Goal: Transaction & Acquisition: Purchase product/service

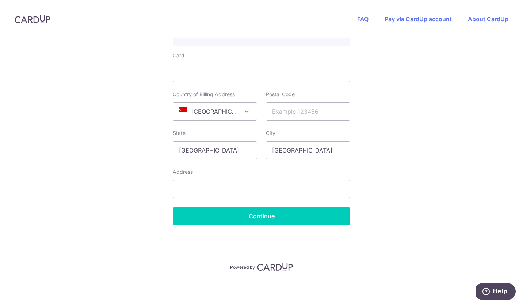
scroll to position [180, 0]
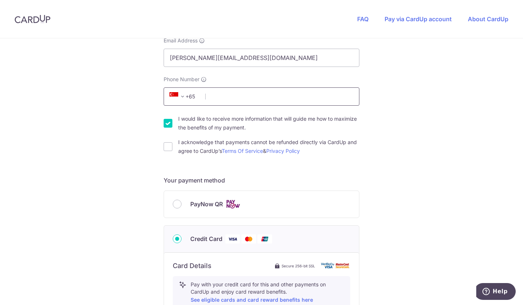
click at [250, 99] on input "Phone Number" at bounding box center [262, 96] width 196 height 18
click at [442, 139] on div "You are paying UPVUE PTE. LTD. UPVUE PTE. LTD. uses CardUp to accept payments. …" at bounding box center [261, 215] width 523 height 713
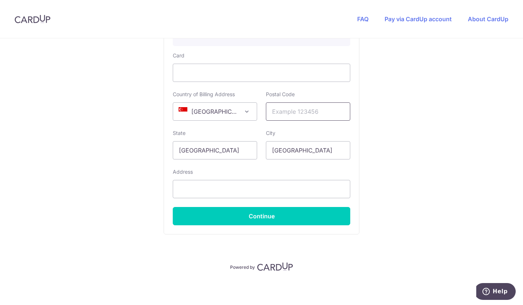
click at [312, 118] on input "text" at bounding box center [308, 111] width 84 height 18
type input "308214"
click at [277, 220] on button "Continue" at bounding box center [262, 216] width 178 height 18
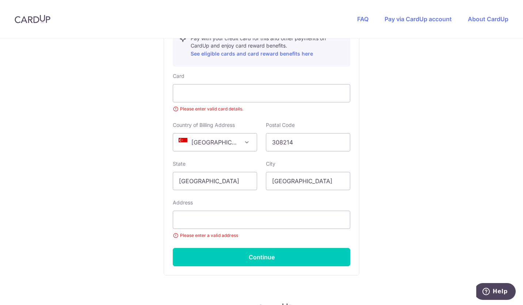
scroll to position [105, 0]
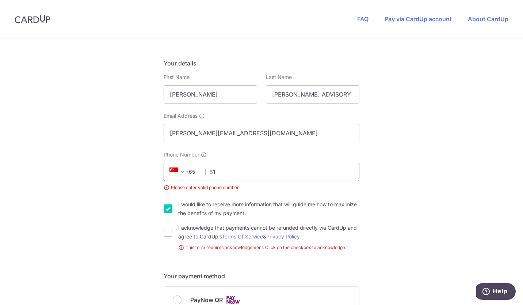
type input "81396652"
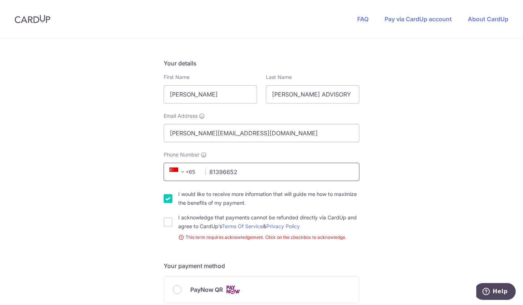
scroll to position [406, 0]
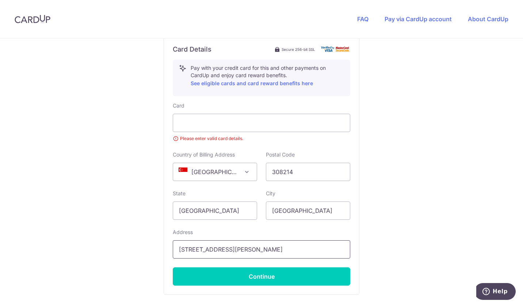
drag, startPoint x: 250, startPoint y: 249, endPoint x: 229, endPoint y: 248, distance: 21.6
click at [229, 248] on input "[STREET_ADDRESS][PERSON_NAME]" at bounding box center [262, 249] width 178 height 18
type input "[STREET_ADDRESS][PERSON_NAME]"
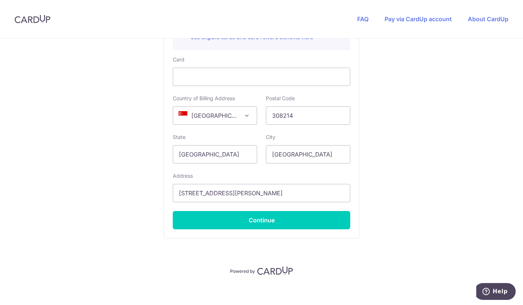
scroll to position [457, 0]
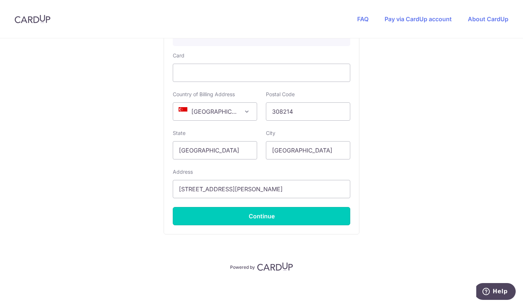
click at [266, 217] on button "Continue" at bounding box center [262, 216] width 178 height 18
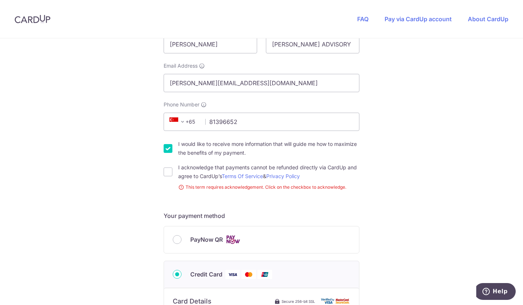
click at [170, 169] on input "I acknowledge that payments cannot be refunded directly via CardUp and agree to…" at bounding box center [168, 171] width 9 height 9
checkbox input "true"
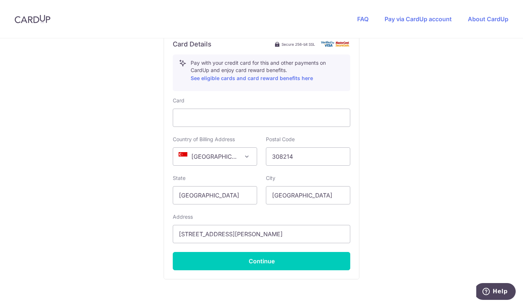
scroll to position [446, 0]
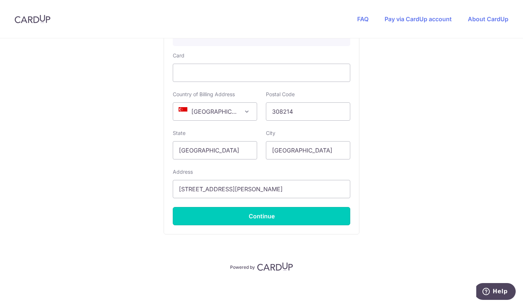
click at [303, 219] on button "Continue" at bounding box center [262, 216] width 178 height 18
type input "**** 1005"
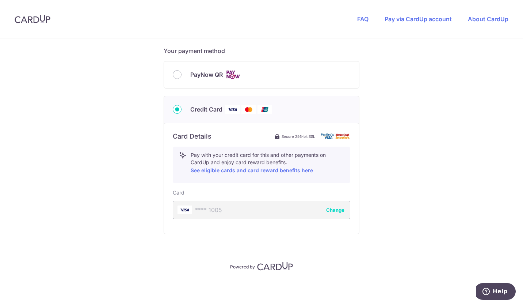
scroll to position [309, 0]
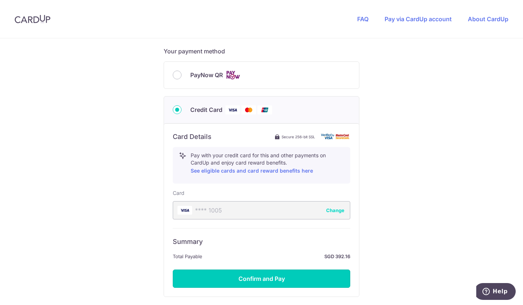
click at [309, 280] on button "Confirm and Pay" at bounding box center [262, 278] width 178 height 18
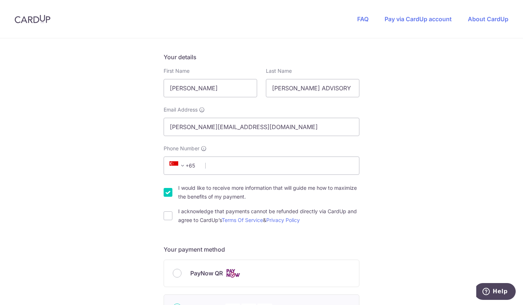
scroll to position [237, 0]
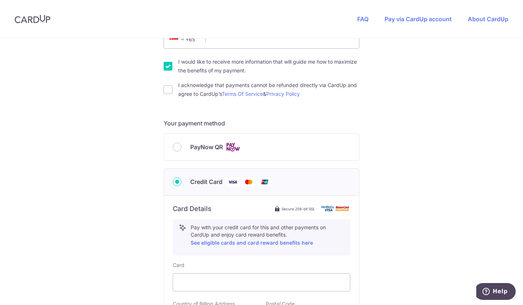
click at [167, 91] on input "I acknowledge that payments cannot be refunded directly via CardUp and agree to…" at bounding box center [168, 89] width 9 height 9
checkbox input "true"
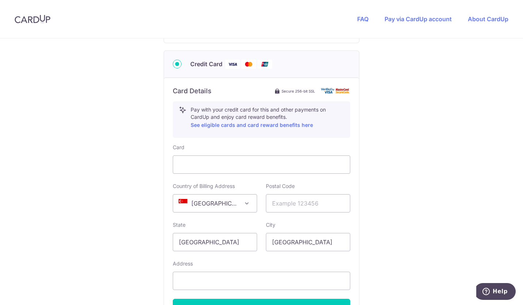
scroll to position [355, 0]
click at [226, 168] on div at bounding box center [262, 164] width 178 height 18
click at [310, 203] on input "text" at bounding box center [308, 202] width 84 height 18
type input "308214"
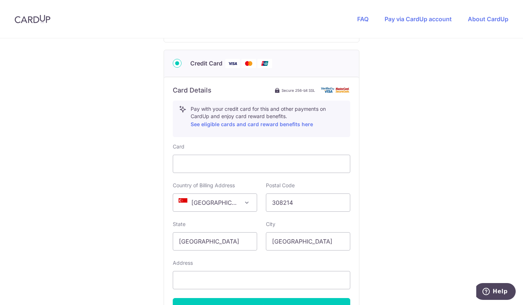
type input "81396652"
type input "[STREET_ADDRESS][PERSON_NAME]"
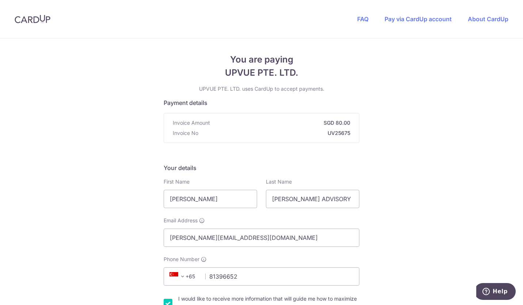
scroll to position [446, 0]
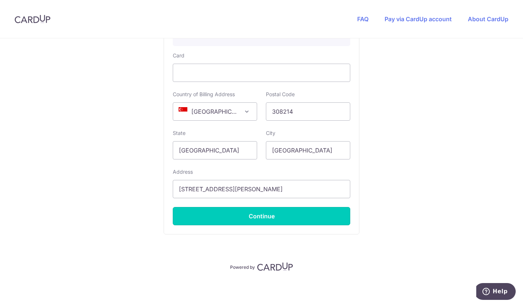
drag, startPoint x: 281, startPoint y: 215, endPoint x: 312, endPoint y: 209, distance: 30.8
click at [281, 215] on button "Continue" at bounding box center [262, 216] width 178 height 18
type input "**** 1005"
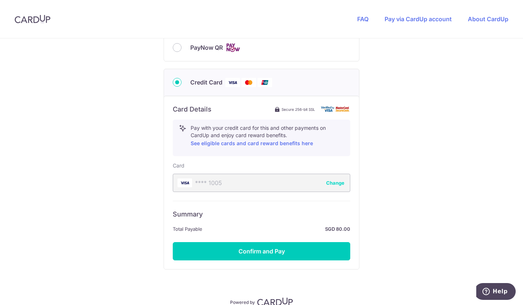
scroll to position [371, 0]
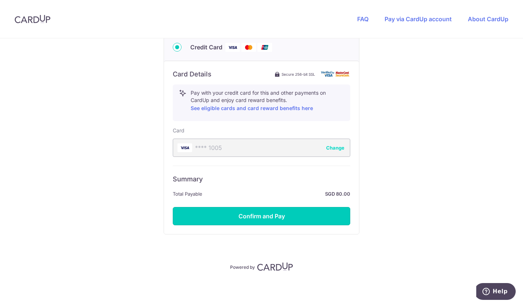
click at [286, 219] on button "Confirm and Pay" at bounding box center [262, 216] width 178 height 18
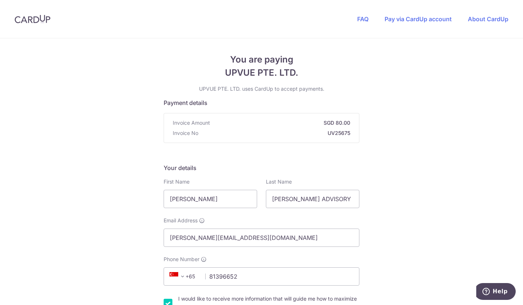
scroll to position [266, 0]
